Goal: Complete application form

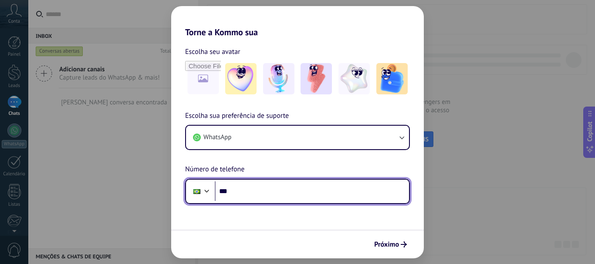
click at [267, 196] on input "***" at bounding box center [312, 192] width 194 height 20
type input "**********"
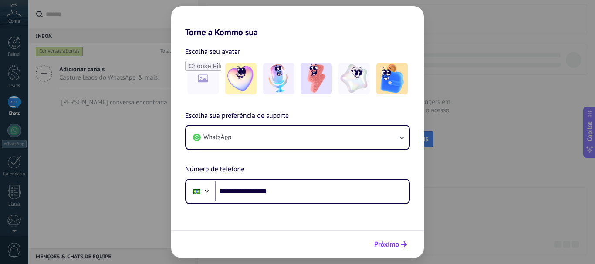
click at [383, 243] on span "Próximo" at bounding box center [386, 245] width 25 height 6
